Goal: Find specific page/section: Find specific page/section

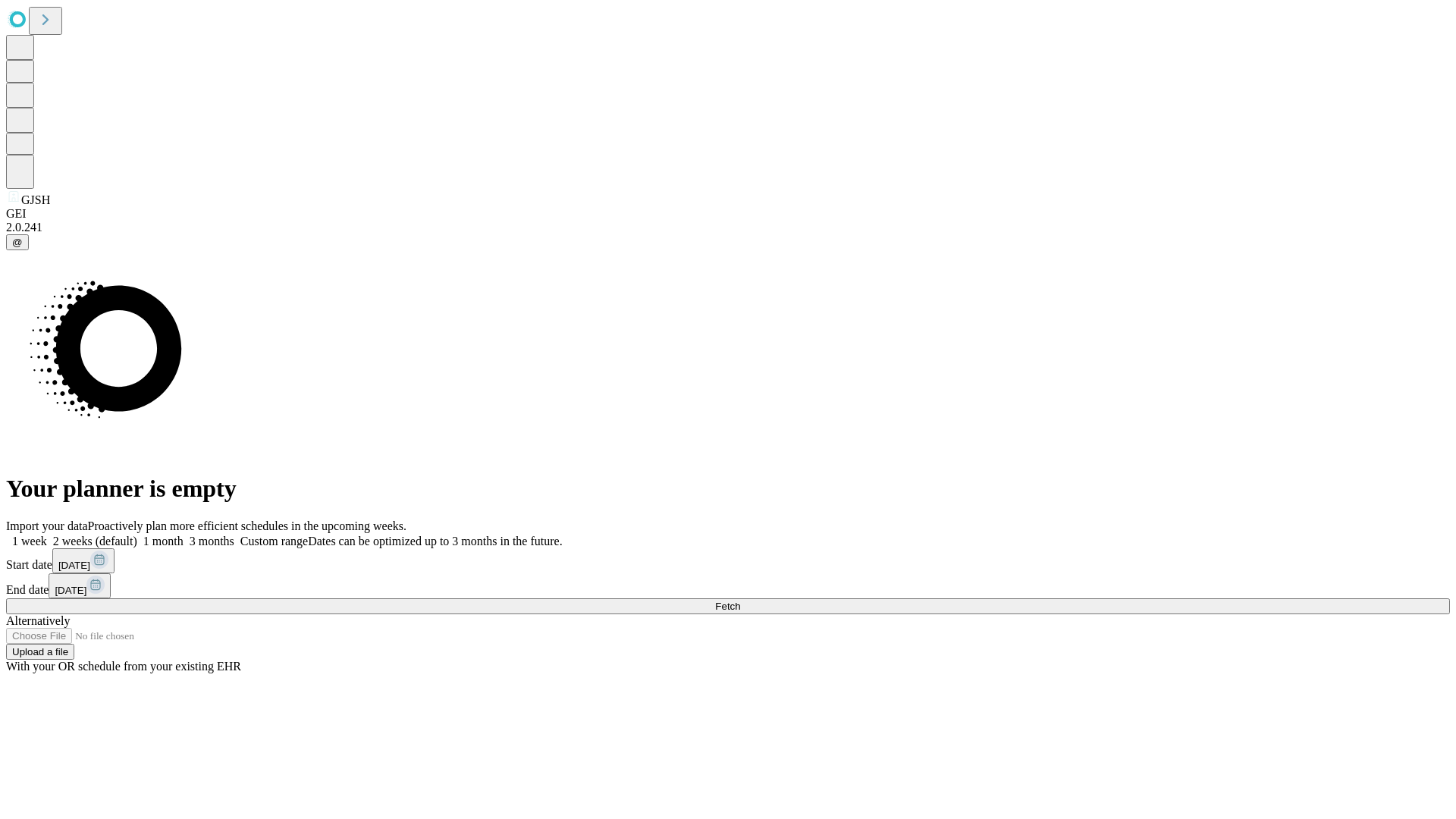
click at [740, 601] on span "Fetch" at bounding box center [727, 606] width 25 height 12
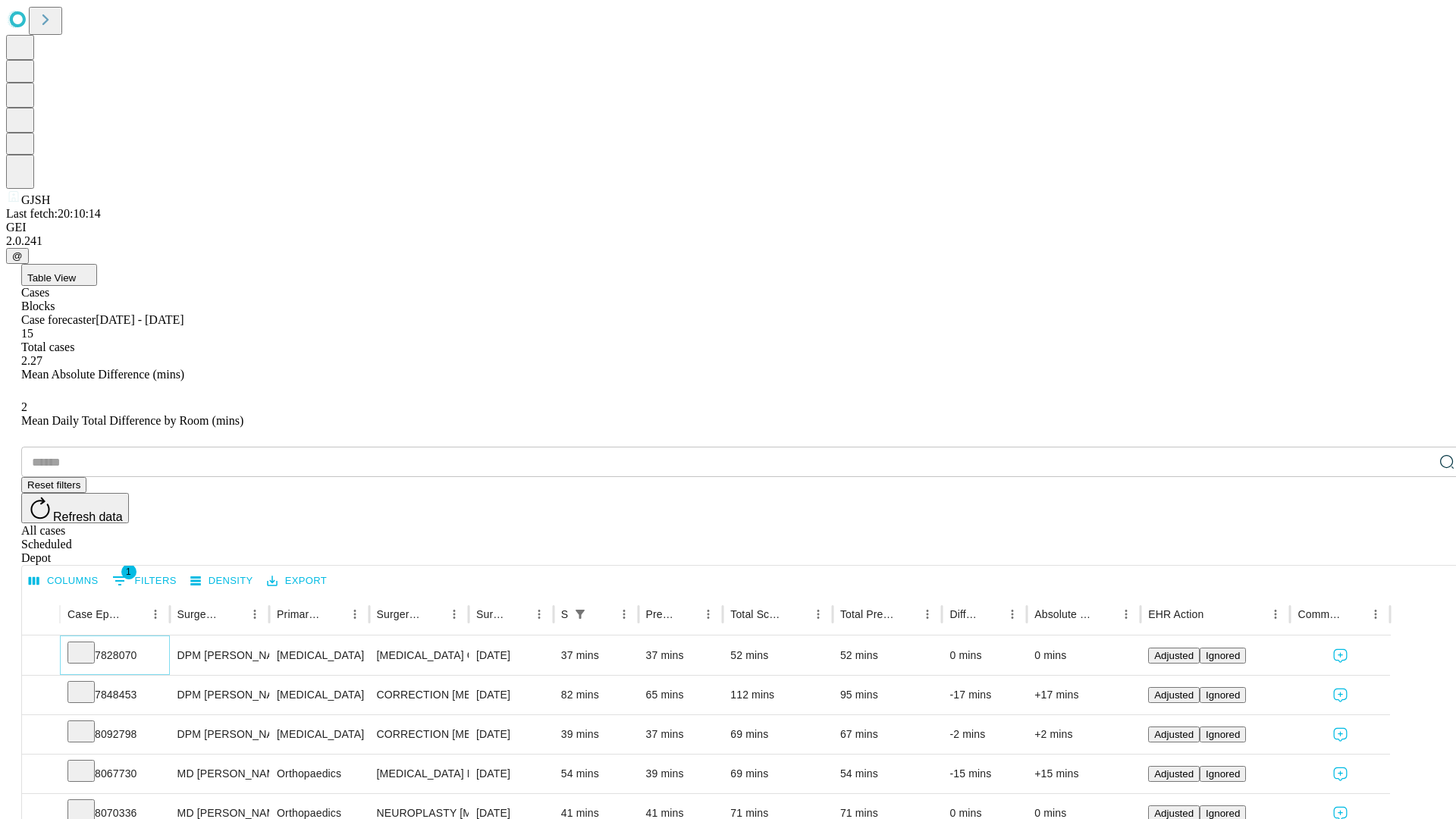
click at [89, 644] on icon at bounding box center [82, 652] width 16 height 16
